Goal: Information Seeking & Learning: Check status

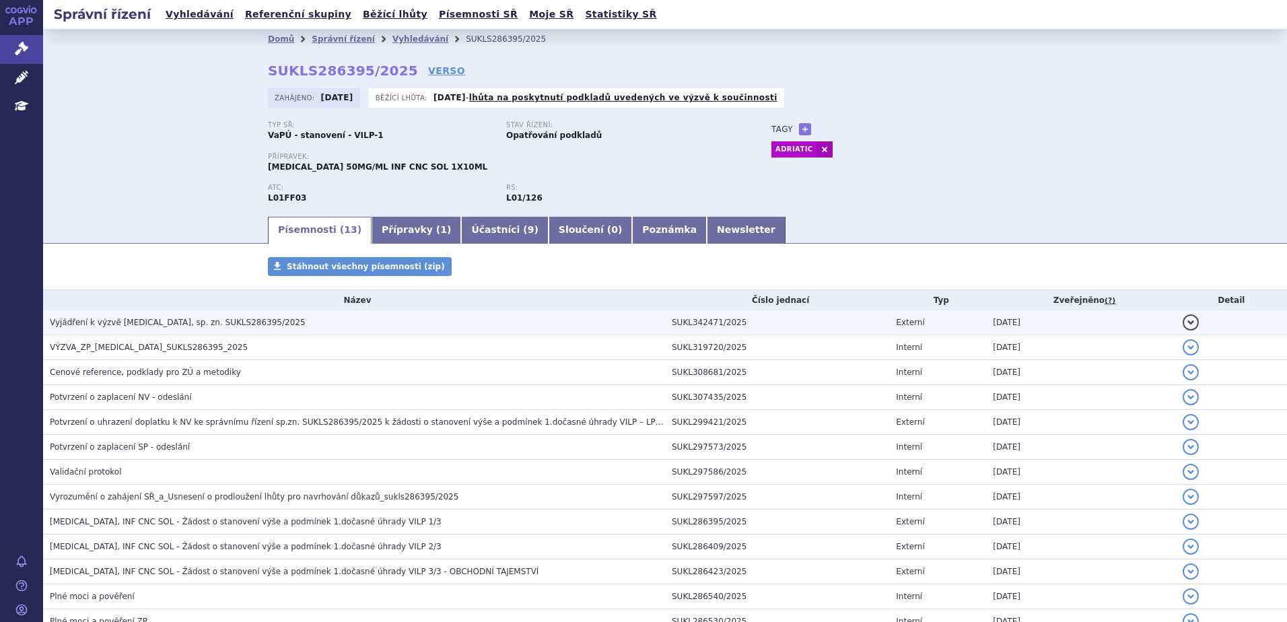
click at [110, 320] on span "Vyjádření k výzvě [MEDICAL_DATA], sp. zn. SUKLS286395/2025" at bounding box center [178, 322] width 256 height 9
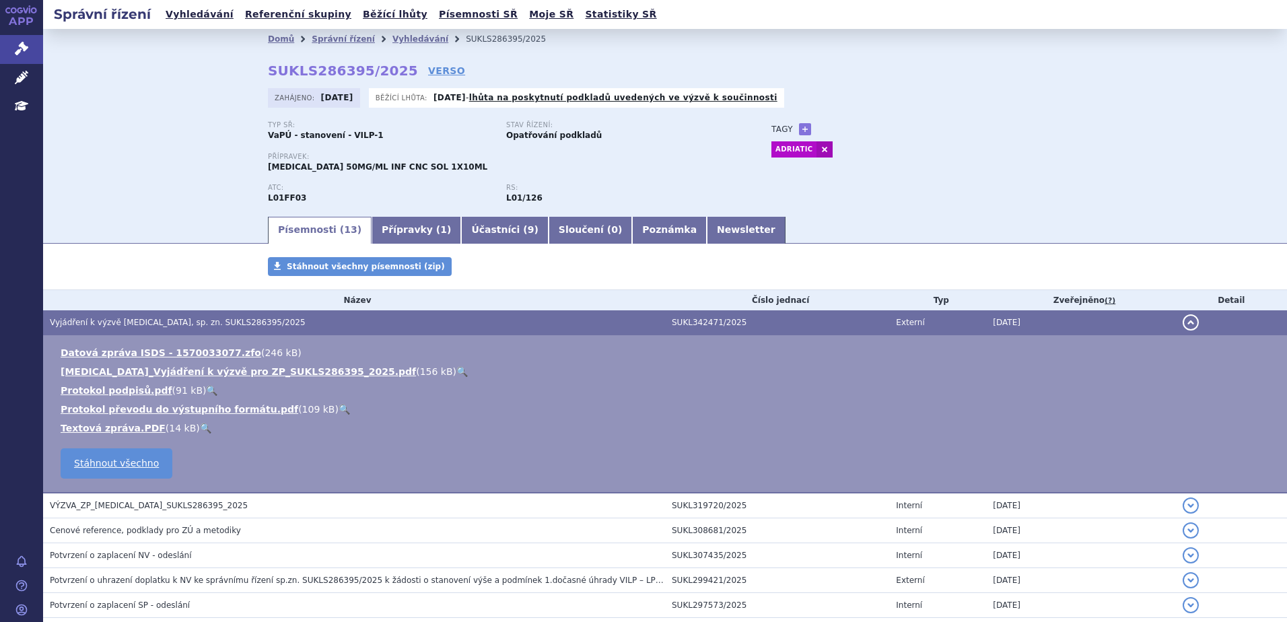
click at [456, 370] on link "🔍" at bounding box center [461, 371] width 11 height 11
